Goal: Task Accomplishment & Management: Use online tool/utility

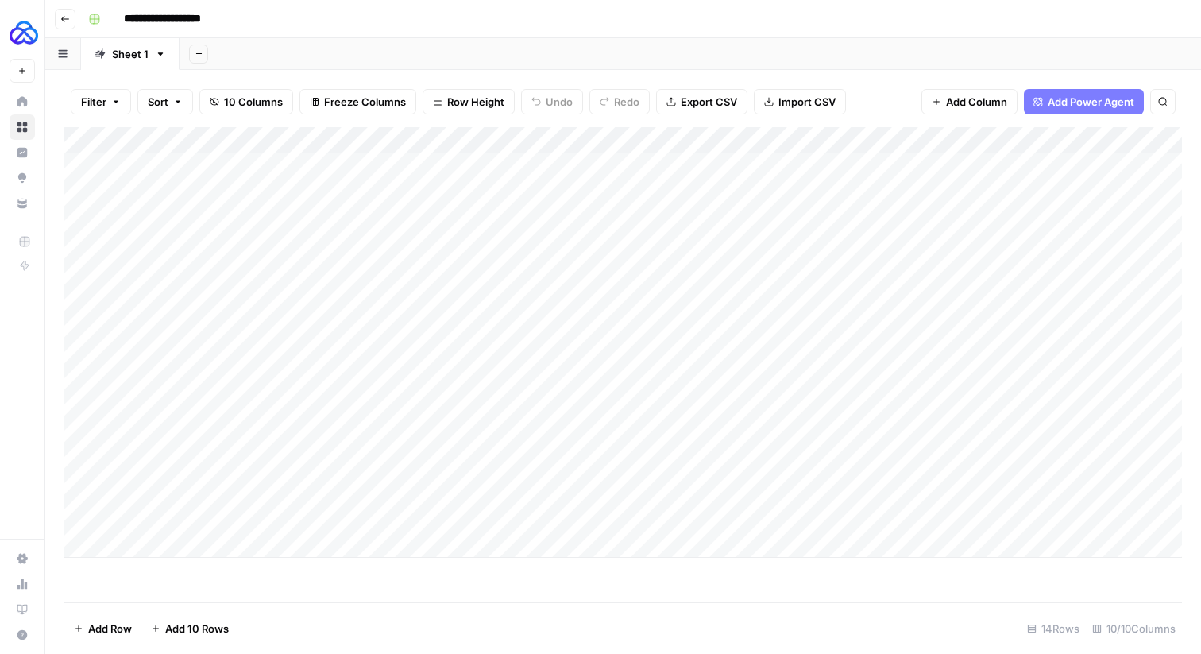
click at [68, 17] on icon "button" at bounding box center [65, 19] width 10 height 10
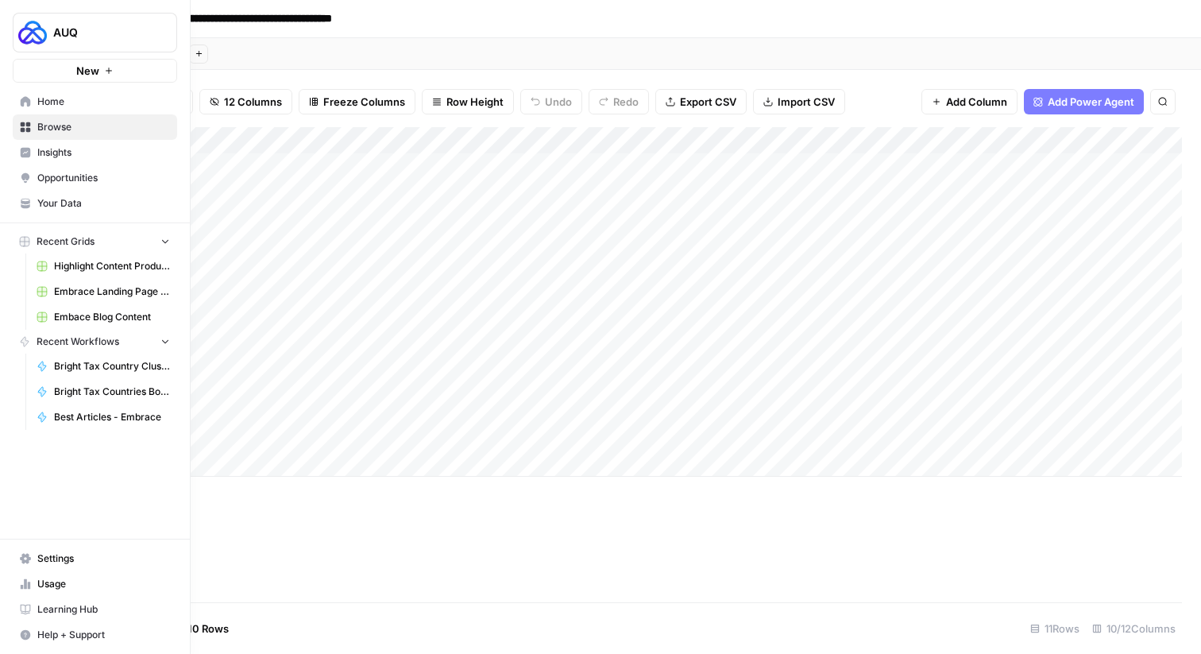
click at [32, 130] on link "Browse" at bounding box center [95, 126] width 164 height 25
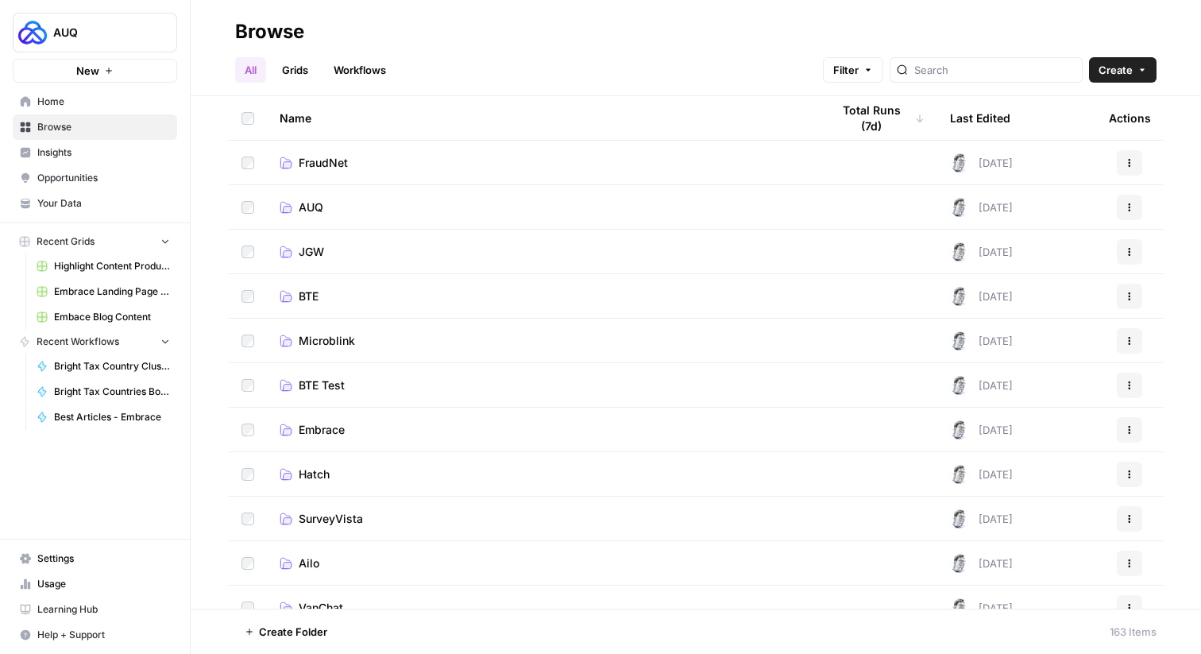
click at [969, 56] on div "All Grids Workflows Filter Create" at bounding box center [696, 63] width 922 height 38
click at [966, 73] on input "search" at bounding box center [995, 70] width 161 height 16
click at [306, 68] on link "Grids" at bounding box center [295, 69] width 45 height 25
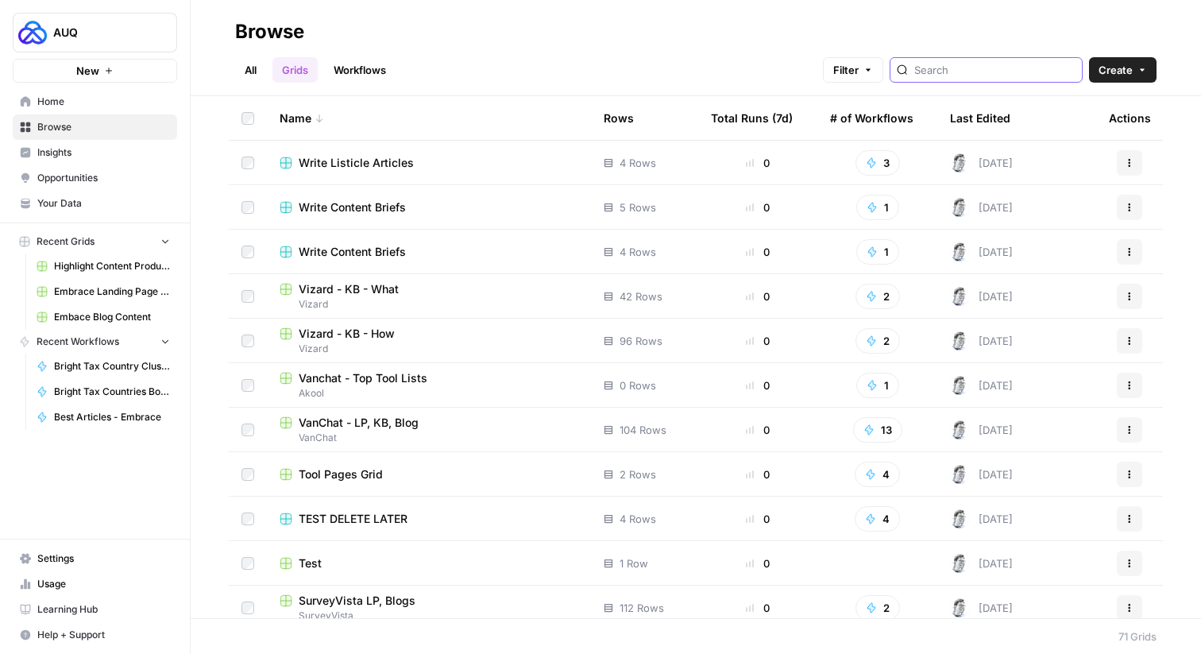
click at [968, 63] on input "search" at bounding box center [995, 70] width 161 height 16
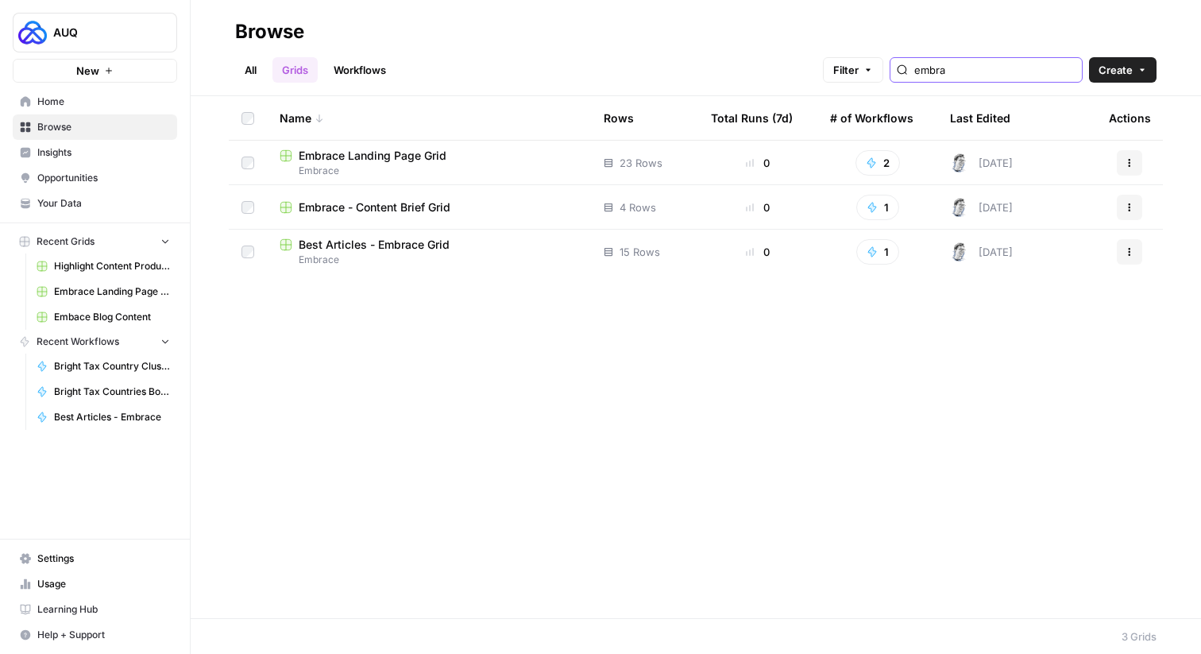
type input "embra"
click at [408, 246] on span "Best Articles - Embrace Grid" at bounding box center [374, 245] width 151 height 16
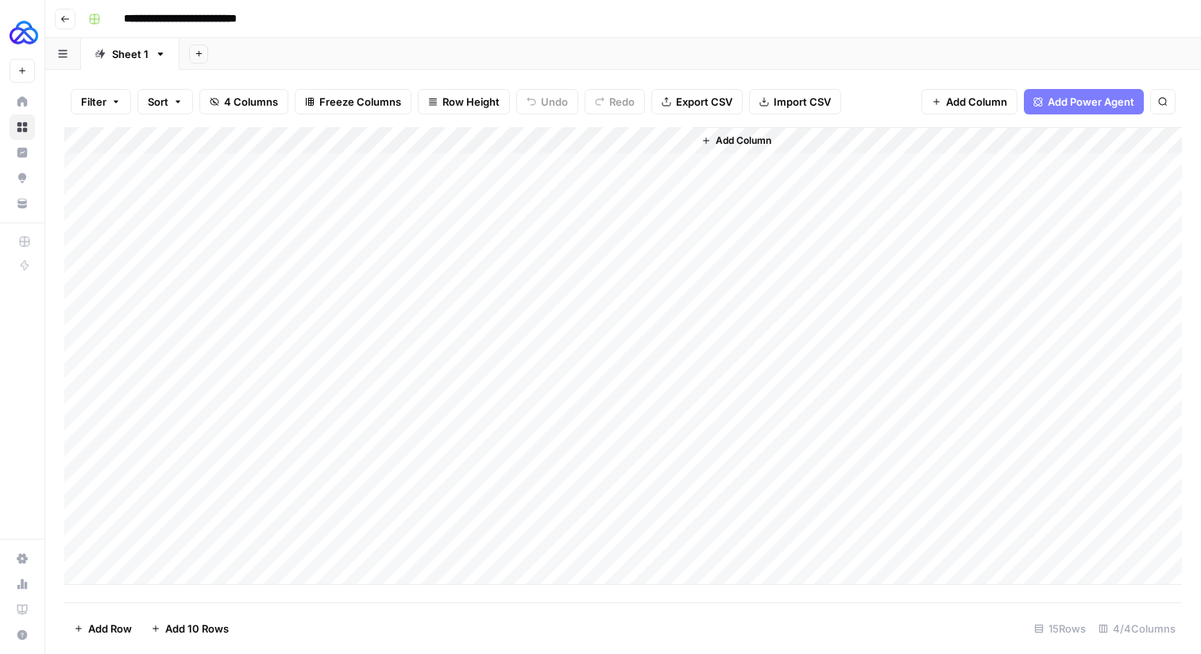
click at [152, 572] on div "Add Column" at bounding box center [623, 356] width 1118 height 458
click at [152, 573] on div "Add Column" at bounding box center [623, 364] width 1118 height 475
click at [153, 571] on textarea "**********" at bounding box center [246, 573] width 254 height 22
click at [206, 577] on textarea "**********" at bounding box center [246, 573] width 254 height 22
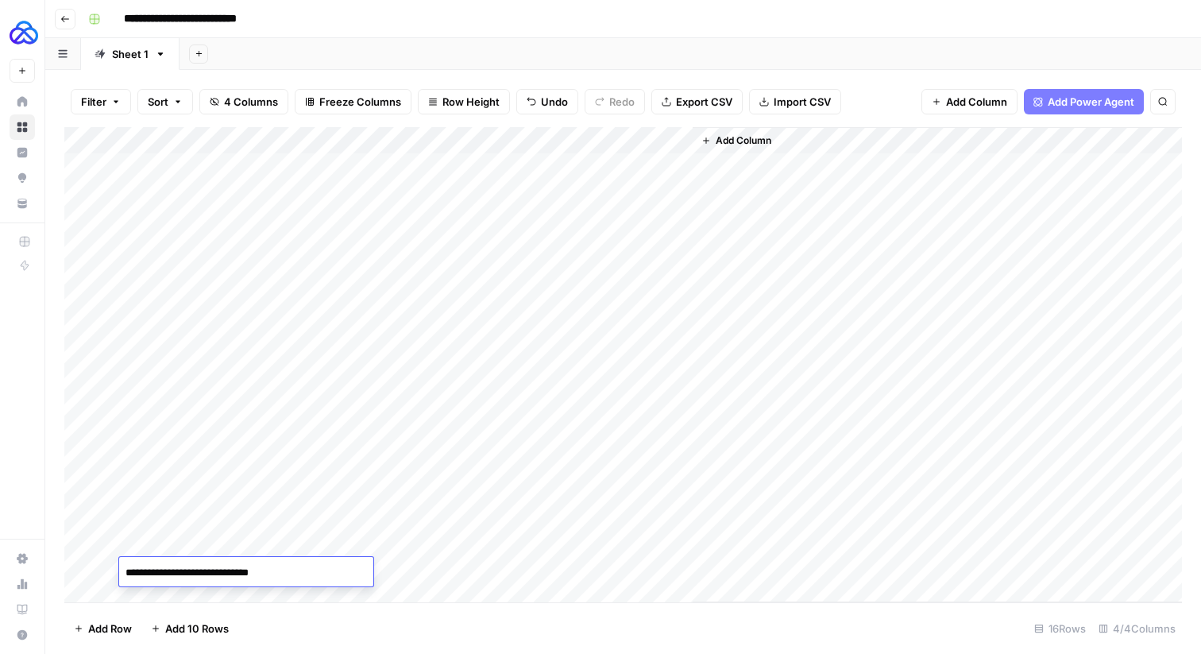
click at [206, 577] on textarea "**********" at bounding box center [246, 573] width 254 height 22
paste textarea
click at [255, 568] on textarea "**********" at bounding box center [246, 573] width 254 height 22
type textarea "**********"
click at [318, 540] on div "Add Column" at bounding box center [623, 364] width 1118 height 475
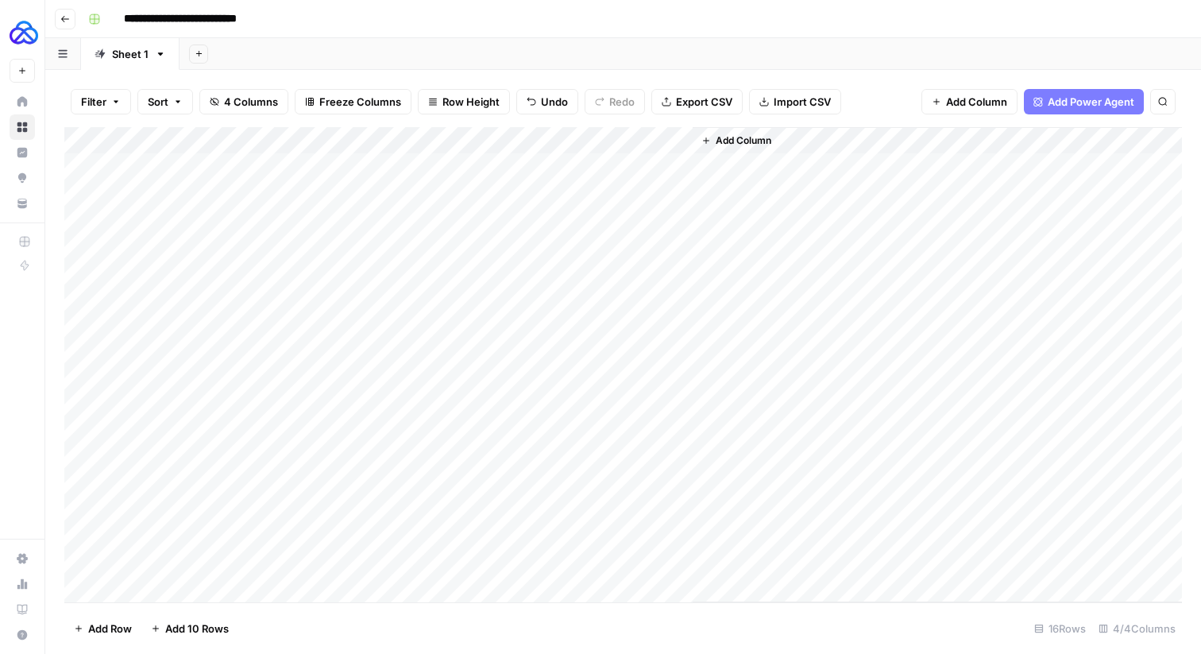
click at [318, 540] on div "Add Column" at bounding box center [623, 364] width 1118 height 475
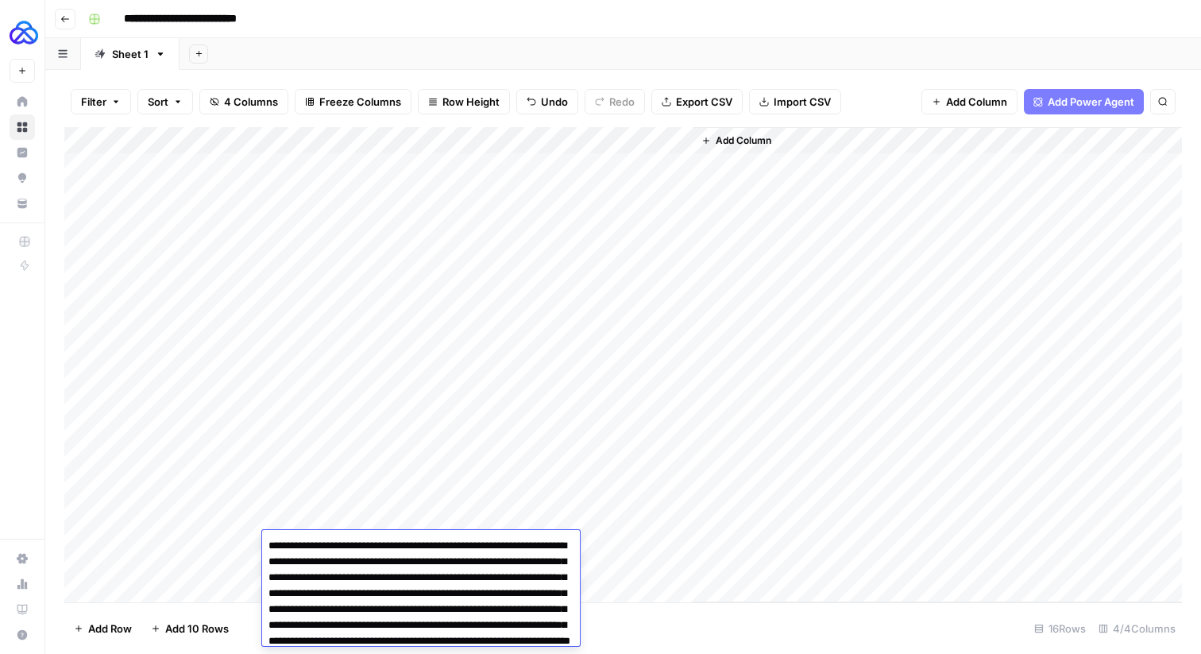
scroll to position [54, 0]
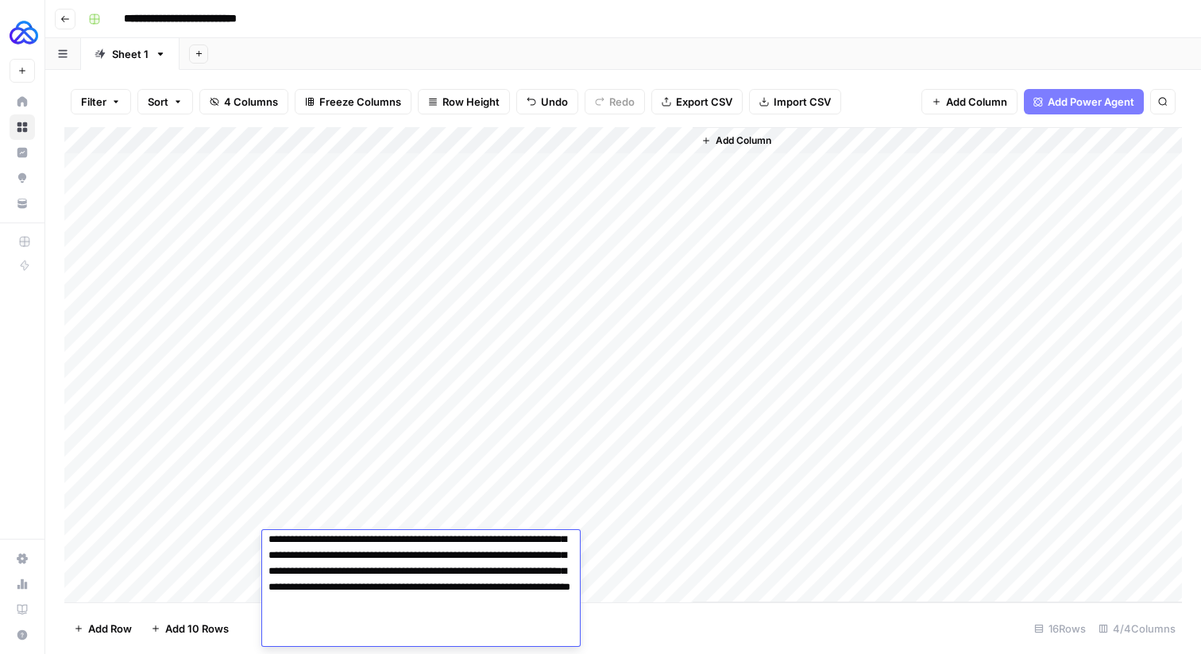
click at [318, 540] on textarea "**********" at bounding box center [421, 563] width 318 height 165
click at [301, 474] on div "Add Column" at bounding box center [623, 364] width 1118 height 475
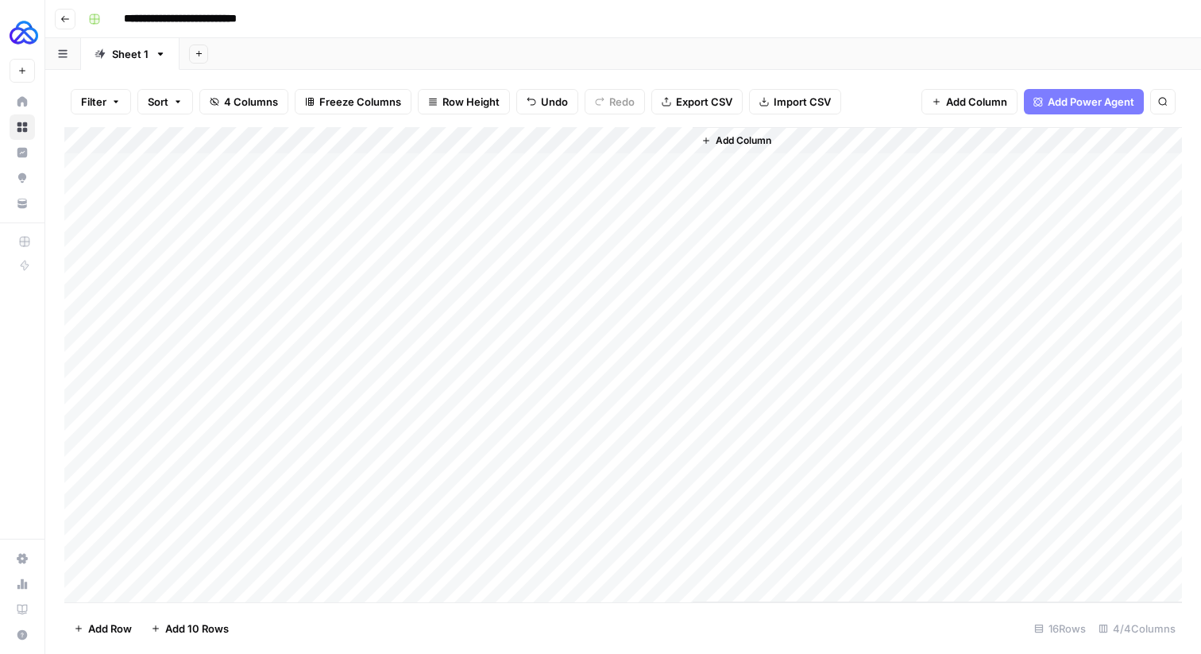
click at [296, 572] on div "Add Column" at bounding box center [623, 364] width 1118 height 475
type textarea "**********"
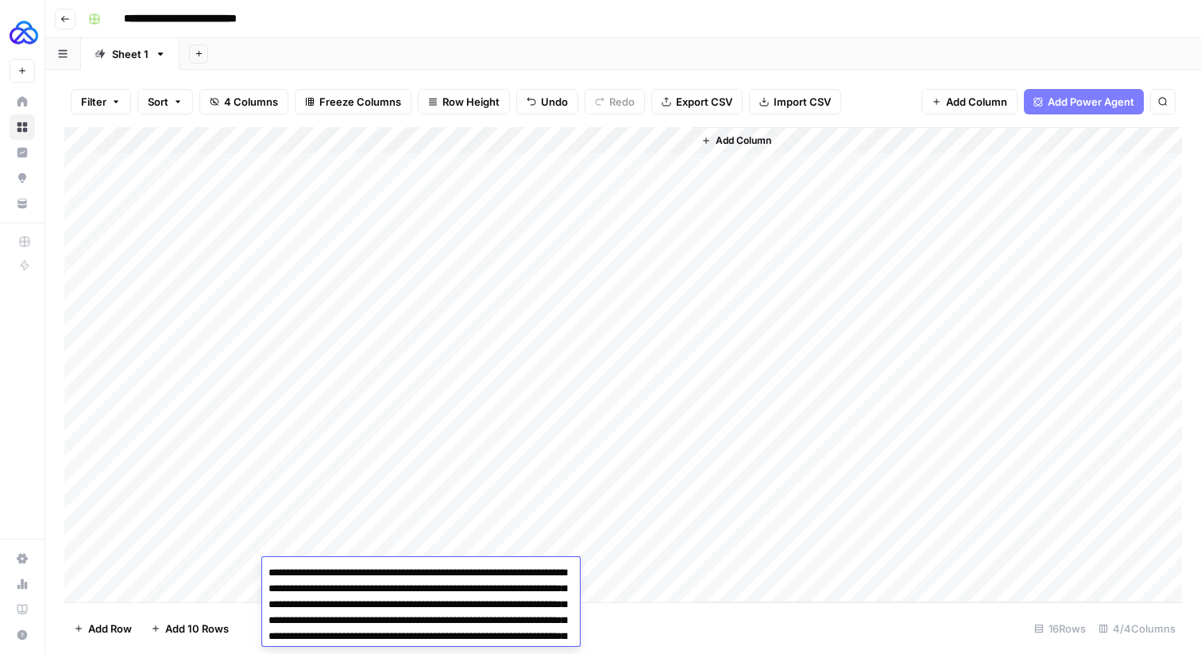
scroll to position [75, 0]
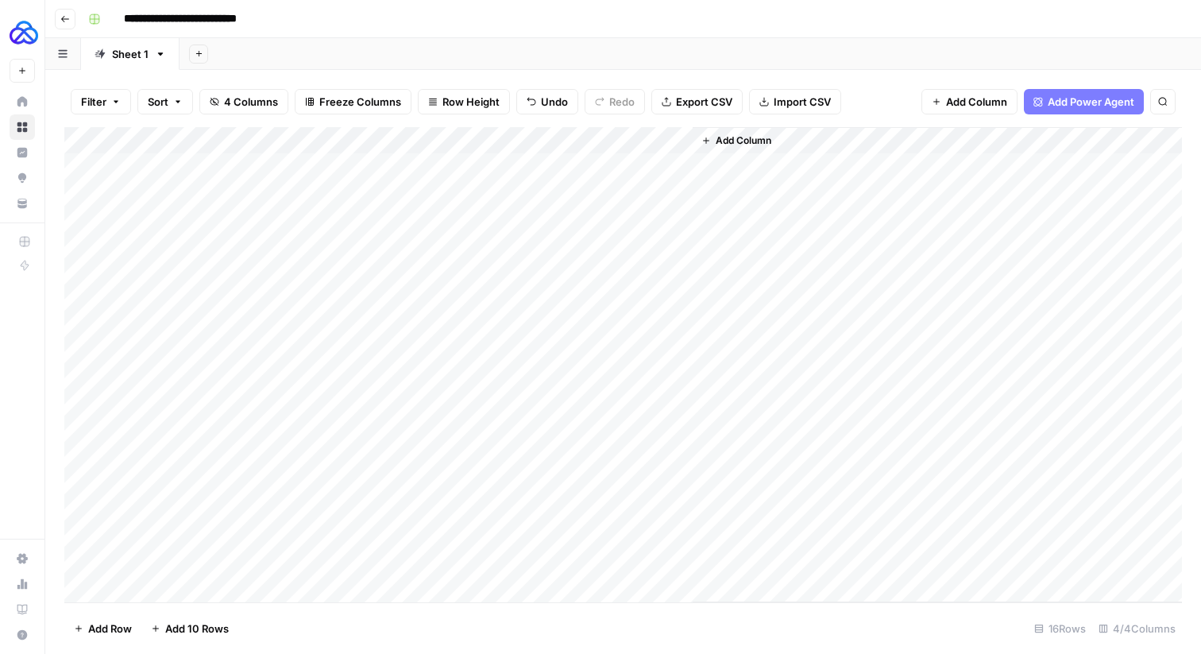
click at [331, 474] on div "Add Column" at bounding box center [623, 364] width 1118 height 475
click at [481, 569] on div "Add Column" at bounding box center [623, 364] width 1118 height 475
click at [477, 569] on div "Add Column" at bounding box center [623, 364] width 1118 height 475
click at [439, 567] on div at bounding box center [477, 571] width 145 height 29
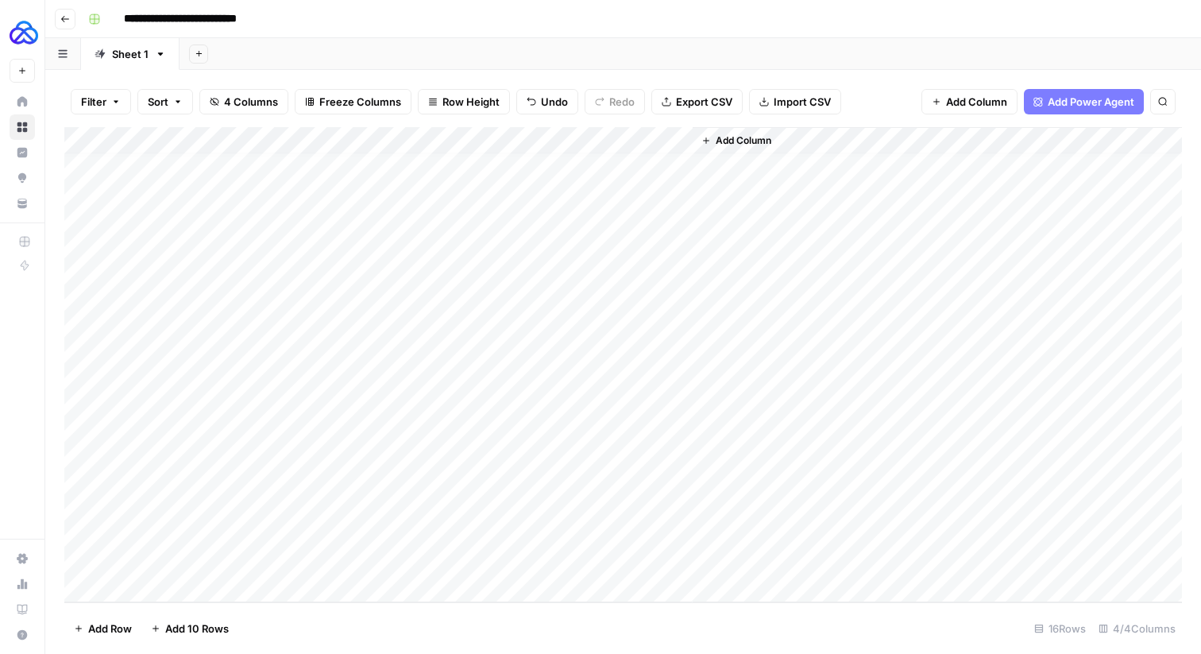
click at [476, 560] on div at bounding box center [477, 571] width 145 height 29
click at [533, 559] on div at bounding box center [477, 571] width 145 height 29
click at [534, 561] on div at bounding box center [477, 571] width 145 height 29
click at [526, 563] on div at bounding box center [477, 571] width 145 height 29
click at [458, 566] on div at bounding box center [477, 571] width 145 height 29
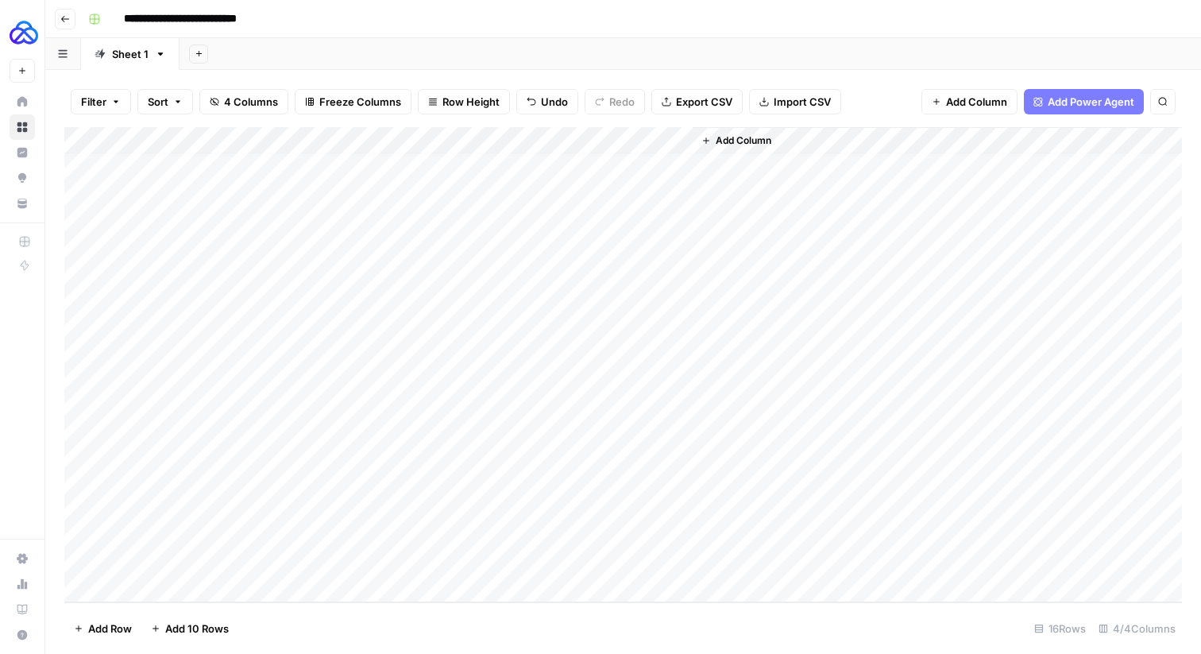
click at [535, 565] on div at bounding box center [477, 571] width 145 height 29
click at [532, 559] on div at bounding box center [477, 571] width 145 height 29
click at [535, 558] on div at bounding box center [477, 571] width 145 height 29
click at [533, 560] on div at bounding box center [477, 571] width 145 height 29
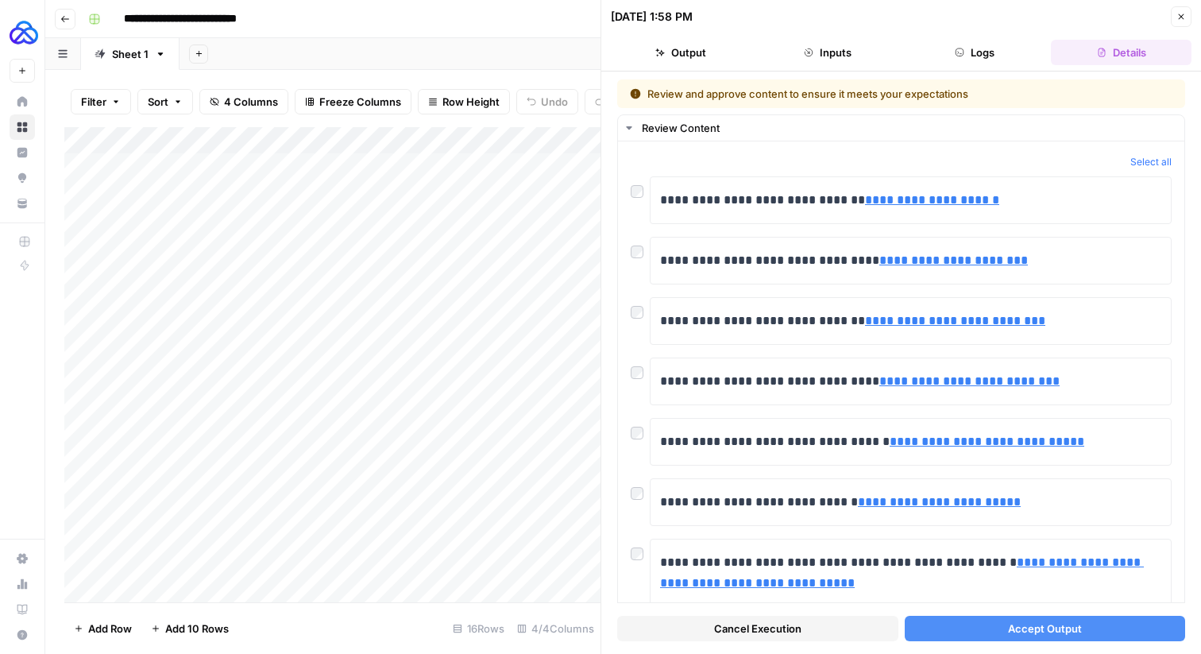
click at [181, 578] on div "Add Column" at bounding box center [332, 364] width 536 height 475
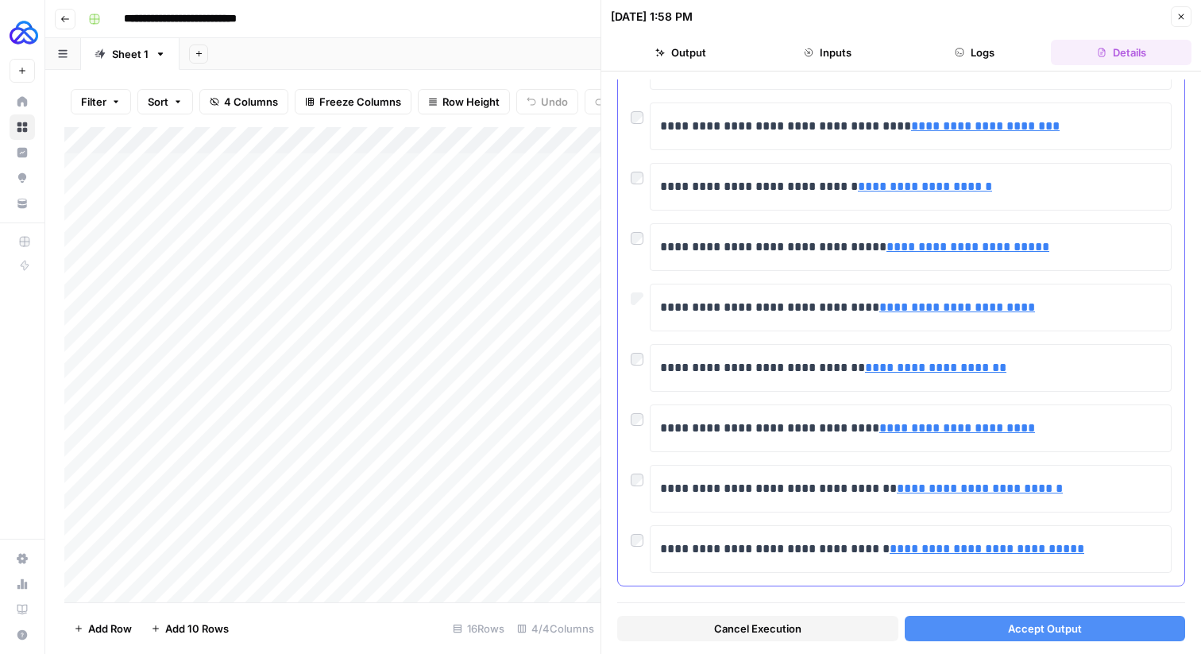
scroll to position [837, 0]
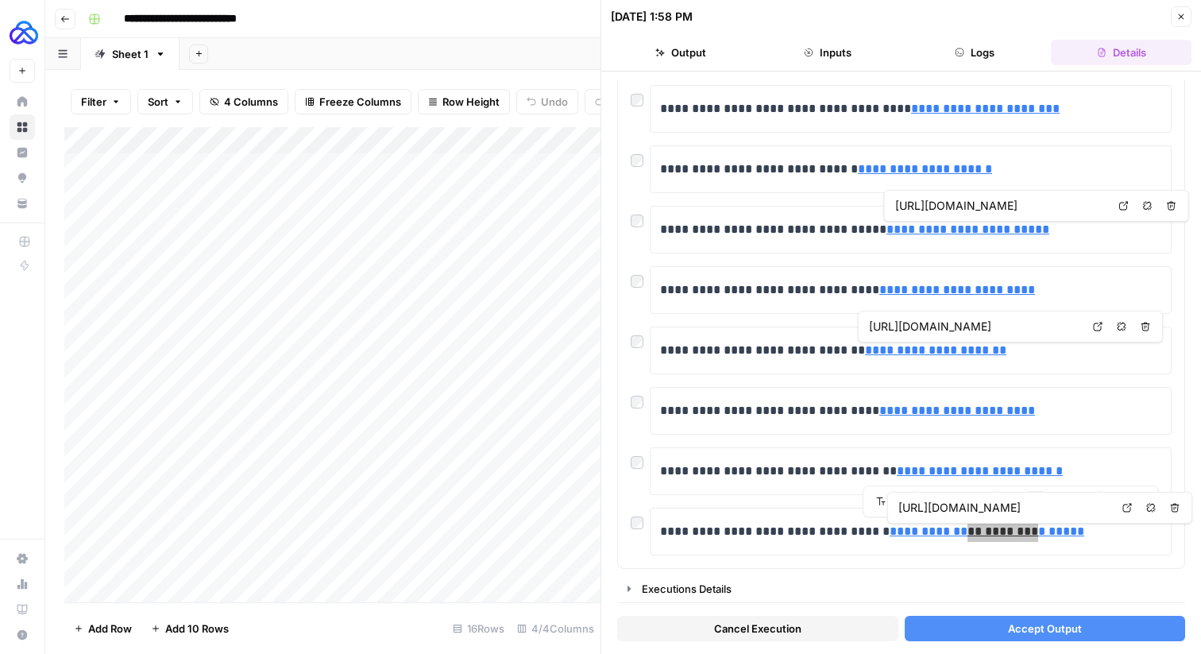
drag, startPoint x: 997, startPoint y: 532, endPoint x: 931, endPoint y: 2, distance: 534.1
click at [0, 0] on body "**********" at bounding box center [600, 327] width 1201 height 654
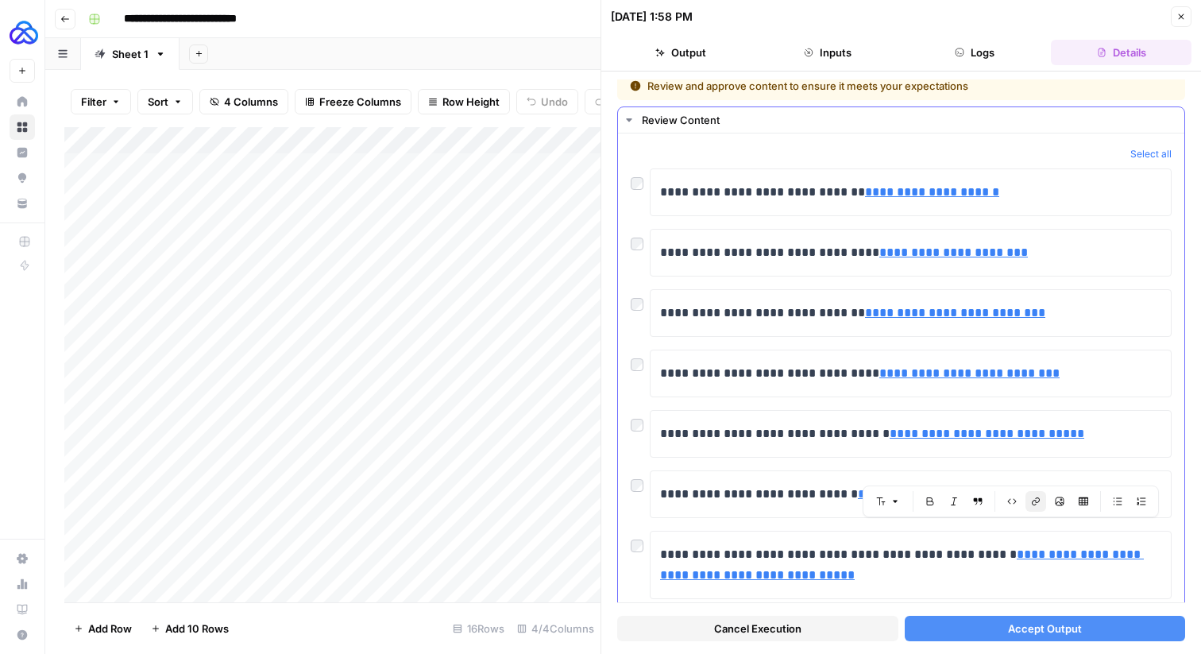
scroll to position [0, 0]
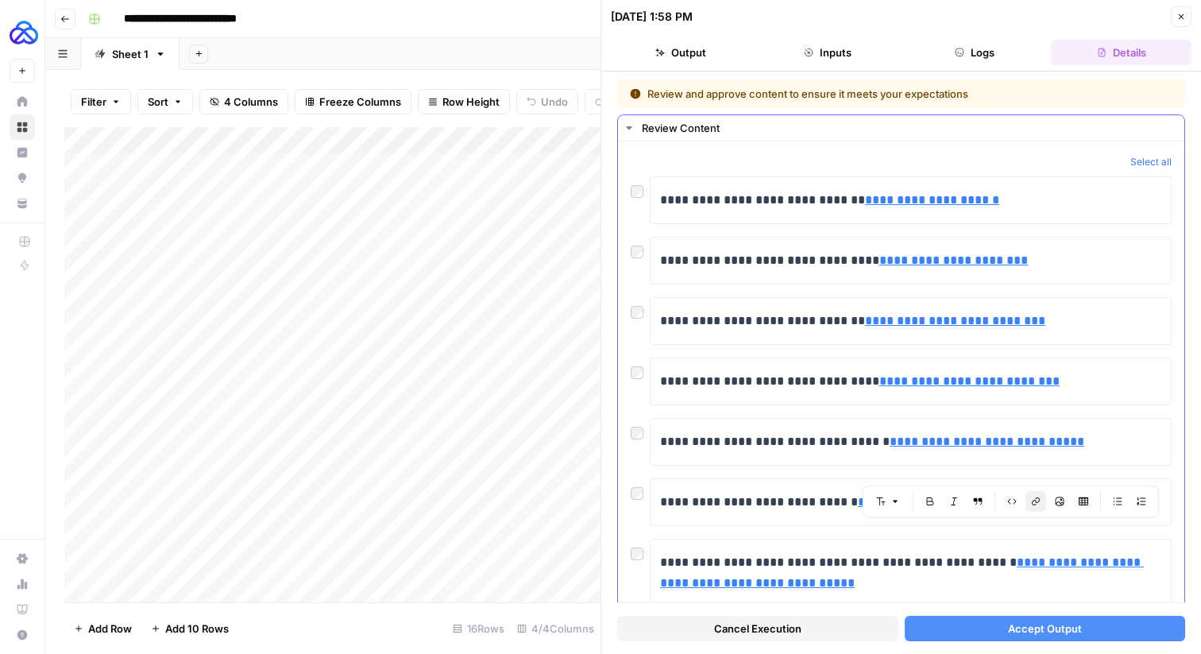
click at [635, 242] on div at bounding box center [640, 248] width 19 height 22
click at [998, 633] on button "Accept Output" at bounding box center [1045, 628] width 281 height 25
